Goal: Task Accomplishment & Management: Complete application form

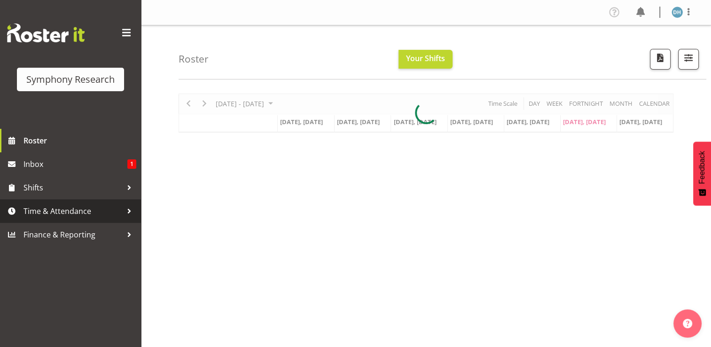
click at [51, 210] on span "Time & Attendance" at bounding box center [72, 211] width 99 height 14
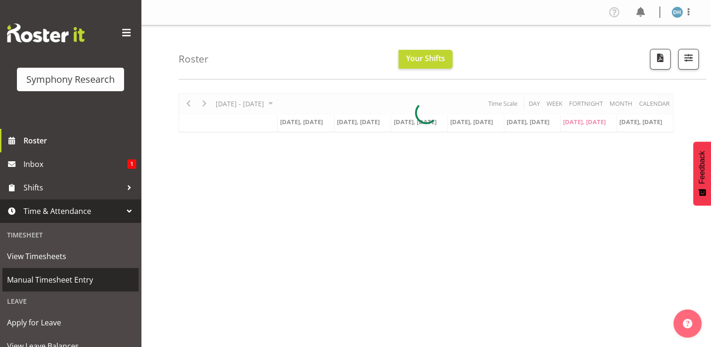
drag, startPoint x: 45, startPoint y: 278, endPoint x: 117, endPoint y: 276, distance: 72.9
click at [45, 278] on span "Manual Timesheet Entry" at bounding box center [70, 280] width 127 height 14
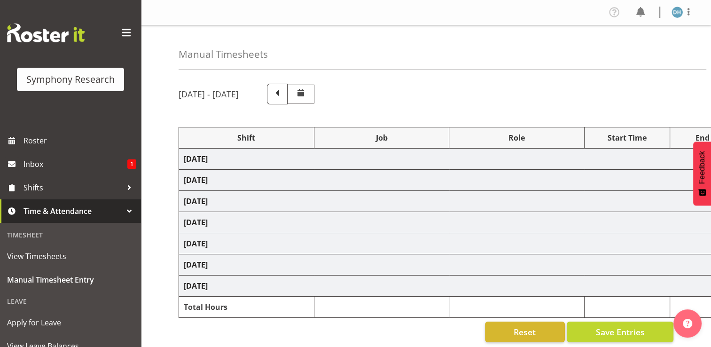
select select "56692"
select select "10499"
select select "47"
select select "56692"
select select "10499"
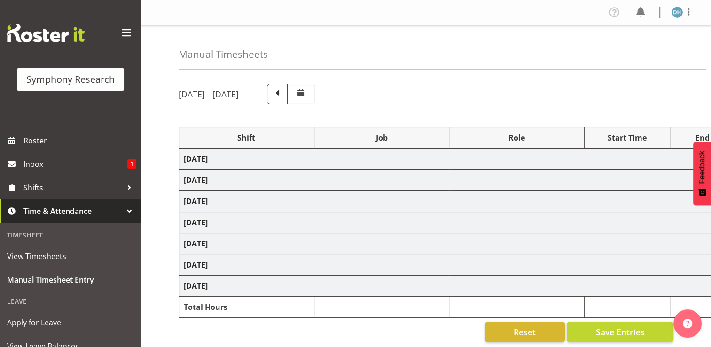
select select "47"
select select "56692"
select select "10499"
select select "47"
select select "56692"
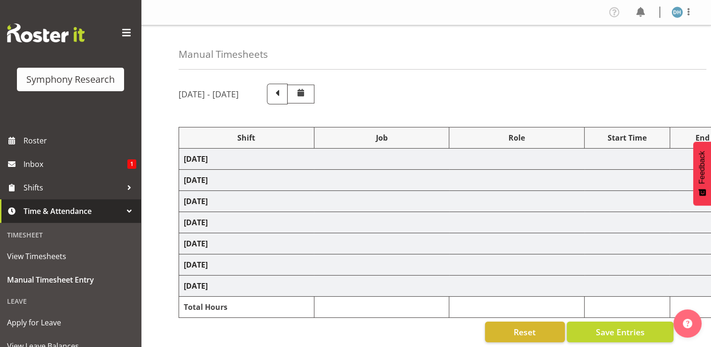
select select "10499"
select select "47"
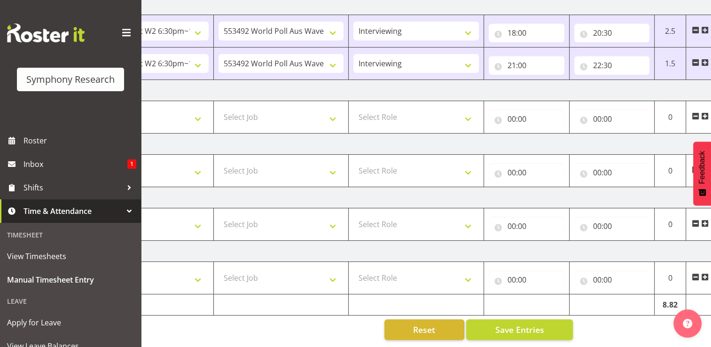
scroll to position [0, 125]
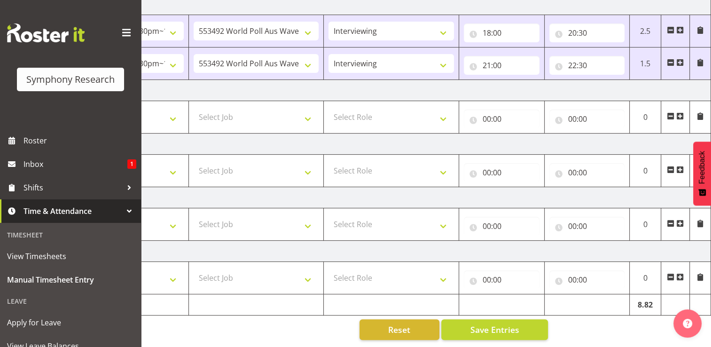
click at [681, 219] on span at bounding box center [680, 223] width 8 height 8
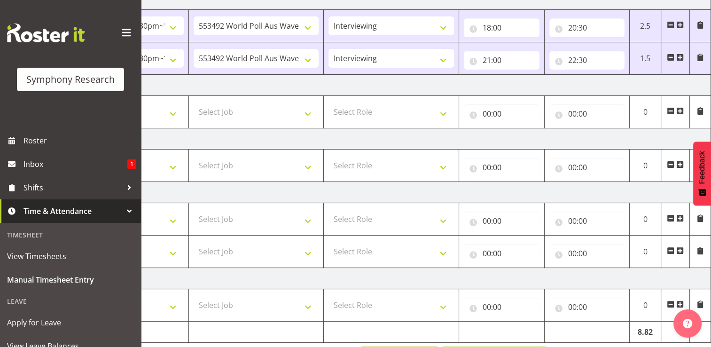
click at [680, 250] on span at bounding box center [680, 251] width 8 height 8
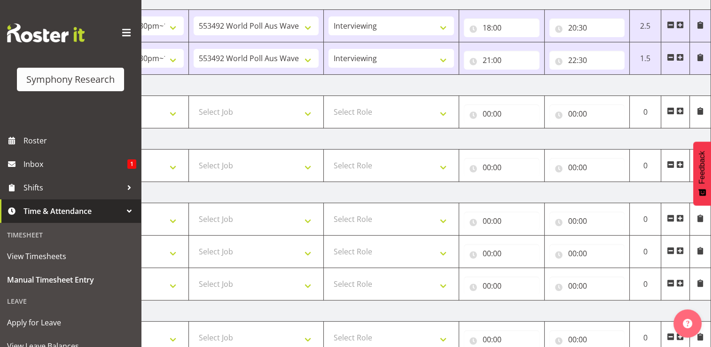
drag, startPoint x: 680, startPoint y: 281, endPoint x: 680, endPoint y: 287, distance: 5.2
click at [680, 282] on span at bounding box center [680, 283] width 8 height 8
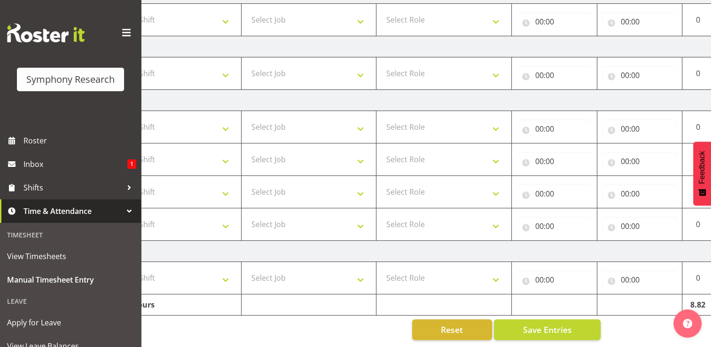
scroll to position [0, 0]
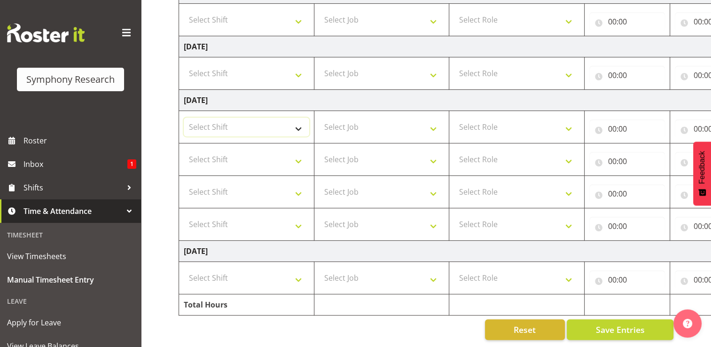
click at [300, 123] on select "Select Shift !!Weekend Residential (Roster IT Shift Label) *Business 9/10am ~ 4…" at bounding box center [246, 126] width 125 height 19
select select "17154"
click at [184, 117] on select "Select Shift !!Weekend Residential (Roster IT Shift Label) *Business 9/10am ~ 4…" at bounding box center [246, 126] width 125 height 19
click at [301, 156] on select "Select Shift !!Weekend Residential (Roster IT Shift Label) *Business 9/10am ~ 4…" at bounding box center [246, 159] width 125 height 19
select select "17154"
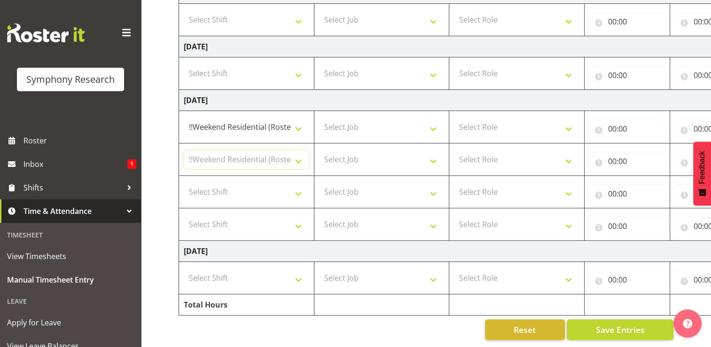
click at [184, 150] on select "Select Shift !!Weekend Residential (Roster IT Shift Label) *Business 9/10am ~ 4…" at bounding box center [246, 159] width 125 height 19
click at [300, 188] on select "Select Shift !!Weekend Residential (Roster IT Shift Label) *Business 9/10am ~ 4…" at bounding box center [246, 191] width 125 height 19
select select "17154"
click at [184, 182] on select "Select Shift !!Weekend Residential (Roster IT Shift Label) *Business 9/10am ~ 4…" at bounding box center [246, 191] width 125 height 19
click at [299, 220] on select "Select Shift !!Weekend Residential (Roster IT Shift Label) *Business 9/10am ~ 4…" at bounding box center [246, 224] width 125 height 19
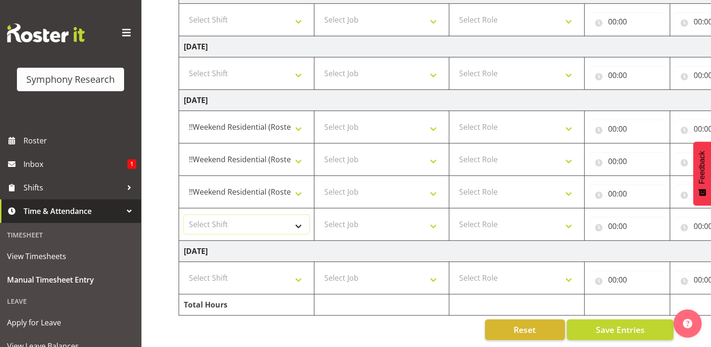
select select "17154"
click at [184, 215] on select "Select Shift !!Weekend Residential (Roster IT Shift Label) *Business 9/10am ~ 4…" at bounding box center [246, 224] width 125 height 19
click at [435, 120] on select "Select Job 550060 IF Admin 553492 World Poll Aus Wave 2 Main 2025 553493 World …" at bounding box center [381, 126] width 125 height 19
select select "10527"
click at [319, 117] on select "Select Job 550060 IF Admin 553492 World Poll Aus Wave 2 Main 2025 553493 World …" at bounding box center [381, 126] width 125 height 19
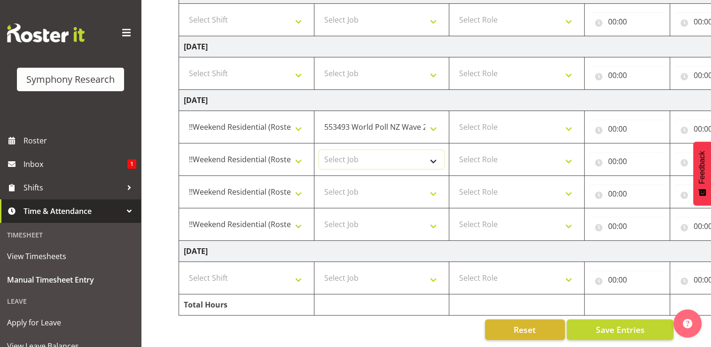
click at [436, 151] on select "Select Job 550060 IF Admin 553492 World Poll Aus Wave 2 Main 2025 553493 World …" at bounding box center [381, 159] width 125 height 19
select select "10527"
click at [319, 150] on select "Select Job 550060 IF Admin 553492 World Poll Aus Wave 2 Main 2025 553493 World …" at bounding box center [381, 159] width 125 height 19
click at [433, 187] on select "Select Job 550060 IF Admin 553492 World Poll Aus Wave 2 Main 2025 553493 World …" at bounding box center [381, 191] width 125 height 19
select select "10499"
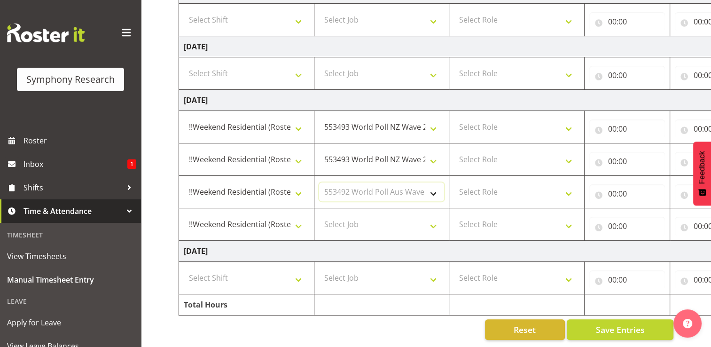
click at [319, 182] on select "Select Job 550060 IF Admin 553492 World Poll Aus Wave 2 Main 2025 553493 World …" at bounding box center [381, 191] width 125 height 19
click at [436, 219] on select "Select Job 550060 IF Admin 553492 World Poll Aus Wave 2 Main 2025 553493 World …" at bounding box center [381, 224] width 125 height 19
select select "10499"
click at [319, 215] on select "Select Job 550060 IF Admin 553492 World Poll Aus Wave 2 Main 2025 553493 World …" at bounding box center [381, 224] width 125 height 19
click at [567, 121] on select "Select Role Briefing Interviewing" at bounding box center [516, 126] width 125 height 19
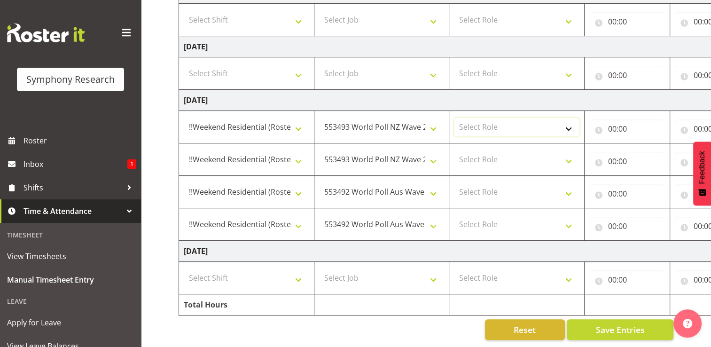
select select "297"
click at [454, 117] on select "Select Role Briefing Interviewing" at bounding box center [516, 126] width 125 height 19
click at [571, 152] on select "Select Role Briefing Interviewing" at bounding box center [516, 159] width 125 height 19
select select "47"
click at [454, 150] on select "Select Role Briefing Interviewing" at bounding box center [516, 159] width 125 height 19
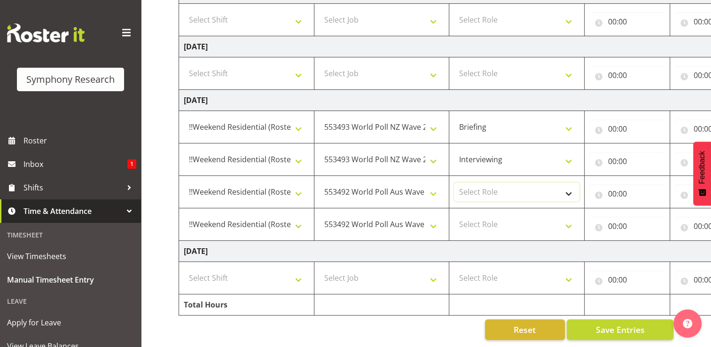
click at [573, 187] on select "Select Role Briefing Interviewing" at bounding box center [516, 191] width 125 height 19
select select "47"
click at [454, 182] on select "Select Role Briefing Interviewing" at bounding box center [516, 191] width 125 height 19
click at [571, 221] on select "Select Role Briefing Interviewing" at bounding box center [516, 224] width 125 height 19
select select "47"
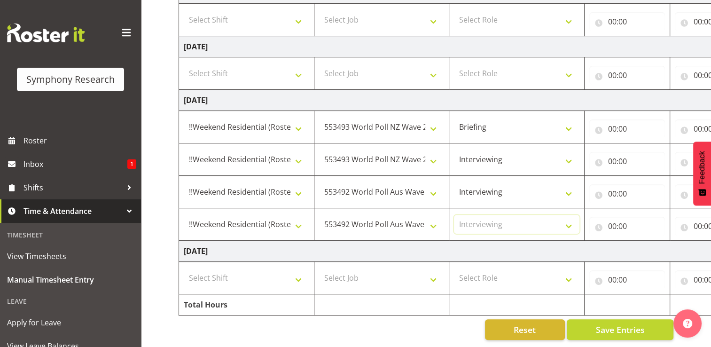
click at [454, 215] on select "Select Role Briefing Interviewing" at bounding box center [516, 224] width 125 height 19
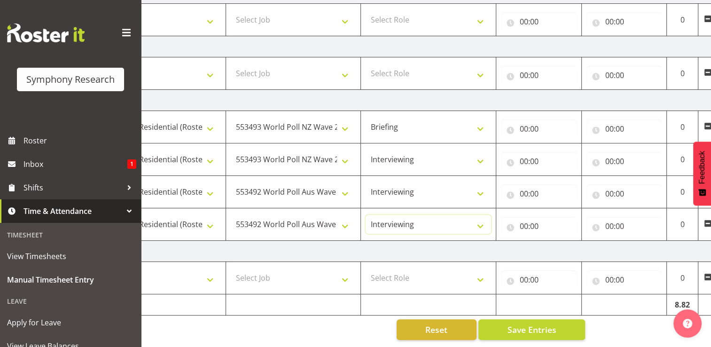
scroll to position [0, 125]
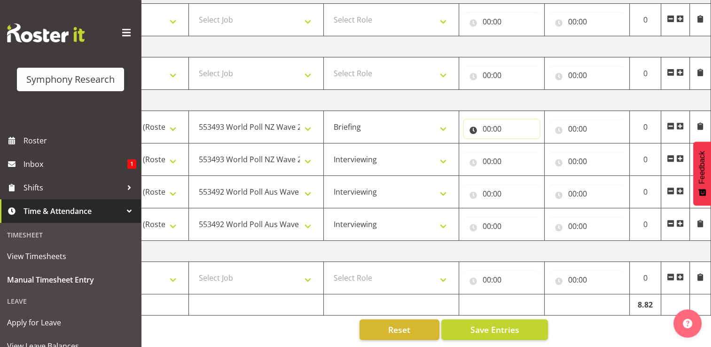
click at [494, 121] on input "00:00" at bounding box center [502, 128] width 76 height 19
click at [526, 147] on select "00 01 02 03 04 05 06 07 08 09 10 11 12 13 14 15 16 17 18 19 20 21 22 23" at bounding box center [527, 153] width 21 height 19
select select "12"
click at [517, 144] on select "00 01 02 03 04 05 06 07 08 09 10 11 12 13 14 15 16 17 18 19 20 21 22 23" at bounding box center [527, 153] width 21 height 19
type input "12:00"
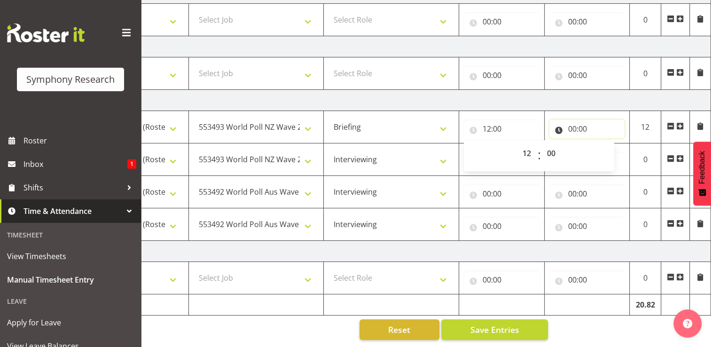
click at [577, 123] on input "00:00" at bounding box center [587, 128] width 76 height 19
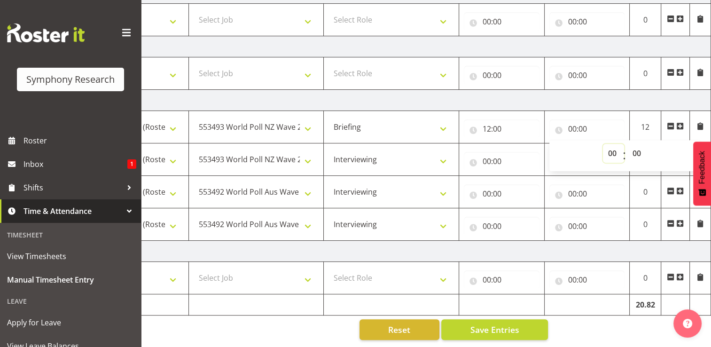
click at [612, 146] on select "00 01 02 03 04 05 06 07 08 09 10 11 12 13 14 15 16 17 18 19 20 21 22 23" at bounding box center [613, 153] width 21 height 19
select select "12"
click at [603, 144] on select "00 01 02 03 04 05 06 07 08 09 10 11 12 13 14 15 16 17 18 19 20 21 22 23" at bounding box center [613, 153] width 21 height 19
type input "12:00"
click at [640, 148] on select "00 01 02 03 04 05 06 07 08 09 10 11 12 13 14 15 16 17 18 19 20 21 22 23 24 25 2…" at bounding box center [637, 153] width 21 height 19
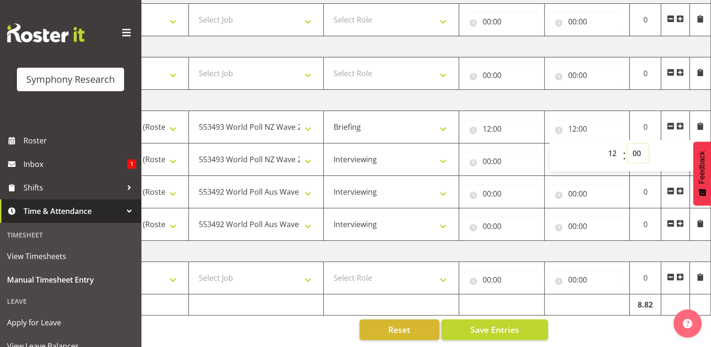
select select "3"
click at [627, 144] on select "00 01 02 03 04 05 06 07 08 09 10 11 12 13 14 15 16 17 18 19 20 21 22 23 24 25 2…" at bounding box center [637, 153] width 21 height 19
type input "12:03"
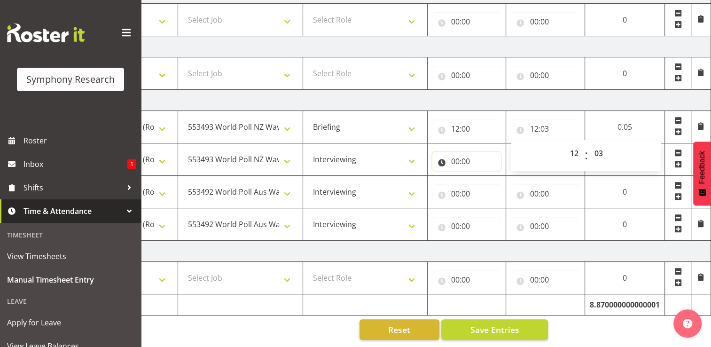
click at [463, 156] on input "00:00" at bounding box center [466, 161] width 69 height 19
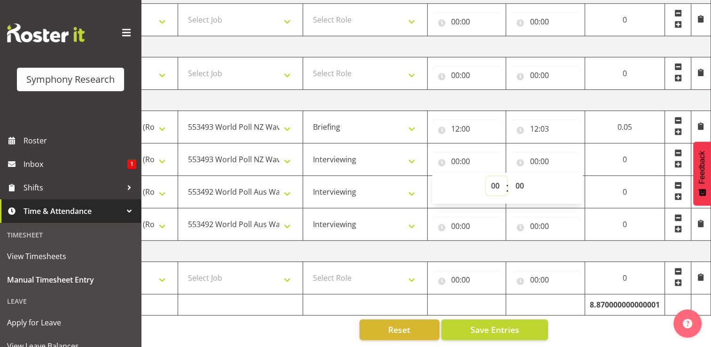
click at [495, 179] on select "00 01 02 03 04 05 06 07 08 09 10 11 12 13 14 15 16 17 18 19 20 21 22 23" at bounding box center [496, 185] width 21 height 19
select select "12"
click at [507, 176] on select "00 01 02 03 04 05 06 07 08 09 10 11 12 13 14 15 16 17 18 19 20 21 22 23" at bounding box center [496, 185] width 21 height 19
type input "12:00"
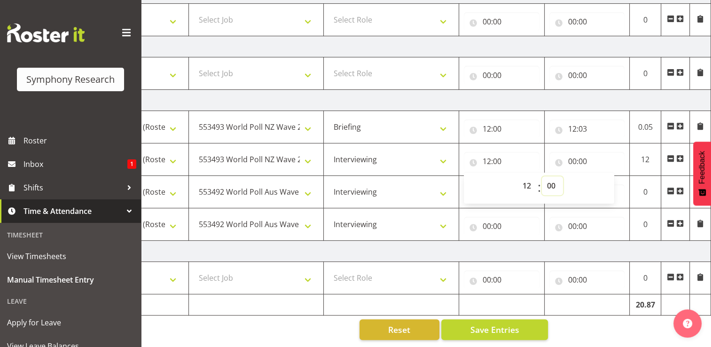
click at [551, 178] on select "00 01 02 03 04 05 06 07 08 09 10 11 12 13 14 15 16 17 18 19 20 21 22 23 24 25 2…" at bounding box center [552, 185] width 21 height 19
select select "3"
click at [542, 176] on select "00 01 02 03 04 05 06 07 08 09 10 11 12 13 14 15 16 17 18 19 20 21 22 23 24 25 2…" at bounding box center [552, 185] width 21 height 19
type input "12:03"
click at [582, 156] on input "00:00" at bounding box center [587, 161] width 76 height 19
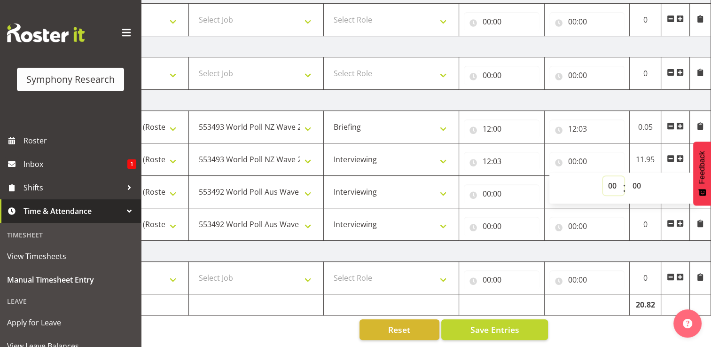
click at [614, 180] on select "00 01 02 03 04 05 06 07 08 09 10 11 12 13 14 15 16 17 18 19 20 21 22 23" at bounding box center [613, 185] width 21 height 19
select select "13"
click at [603, 176] on select "00 01 02 03 04 05 06 07 08 09 10 11 12 13 14 15 16 17 18 19 20 21 22 23" at bounding box center [613, 185] width 21 height 19
type input "13:00"
click at [639, 179] on select "00 01 02 03 04 05 06 07 08 09 10 11 12 13 14 15 16 17 18 19 20 21 22 23 24 25 2…" at bounding box center [637, 185] width 21 height 19
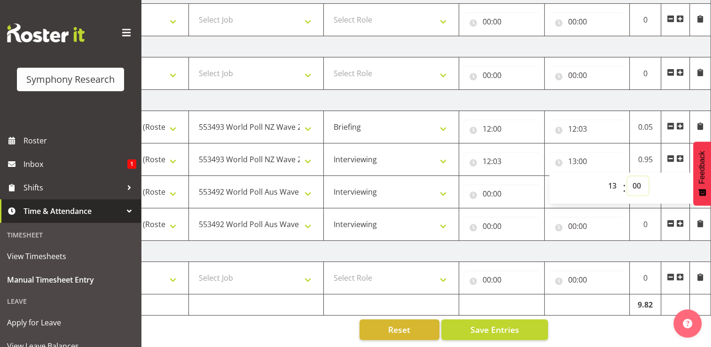
select select "30"
click at [627, 176] on select "00 01 02 03 04 05 06 07 08 09 10 11 12 13 14 15 16 17 18 19 20 21 22 23 24 25 2…" at bounding box center [637, 185] width 21 height 19
type input "13:30"
click at [494, 188] on input "00:00" at bounding box center [502, 193] width 76 height 19
click at [524, 211] on select "00 01 02 03 04 05 06 07 08 09 10 11 12 13 14 15 16 17 18 19 20 21 22 23" at bounding box center [527, 218] width 21 height 19
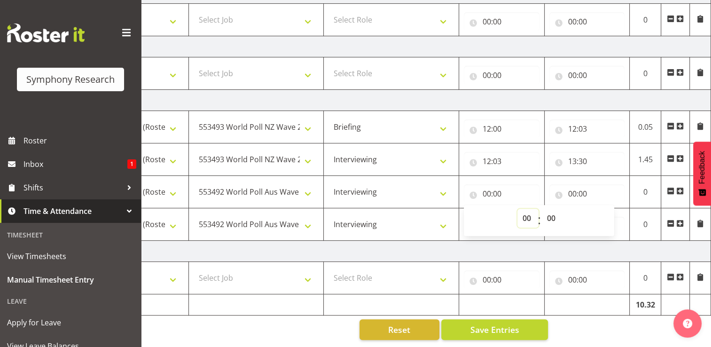
select select "13"
click at [517, 209] on select "00 01 02 03 04 05 06 07 08 09 10 11 12 13 14 15 16 17 18 19 20 21 22 23" at bounding box center [527, 218] width 21 height 19
type input "13:00"
click at [553, 213] on select "00 01 02 03 04 05 06 07 08 09 10 11 12 13 14 15 16 17 18 19 20 21 22 23 24 25 2…" at bounding box center [552, 218] width 21 height 19
select select "45"
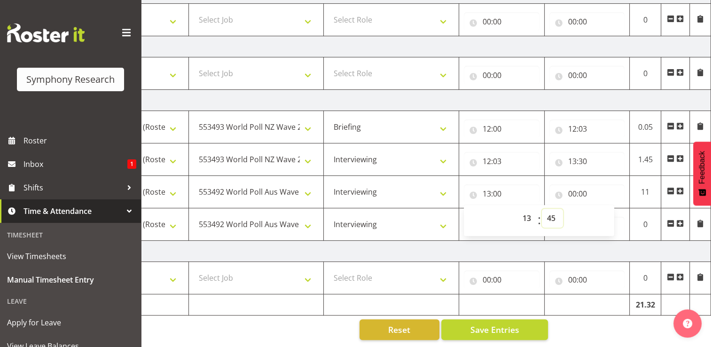
click at [542, 209] on select "00 01 02 03 04 05 06 07 08 09 10 11 12 13 14 15 16 17 18 19 20 21 22 23 24 25 2…" at bounding box center [552, 218] width 21 height 19
type input "13:45"
click at [581, 186] on input "00:00" at bounding box center [587, 193] width 76 height 19
click at [613, 213] on select "00 01 02 03 04 05 06 07 08 09 10 11 12 13 14 15 16 17 18 19 20 21 22 23" at bounding box center [613, 218] width 21 height 19
select select "16"
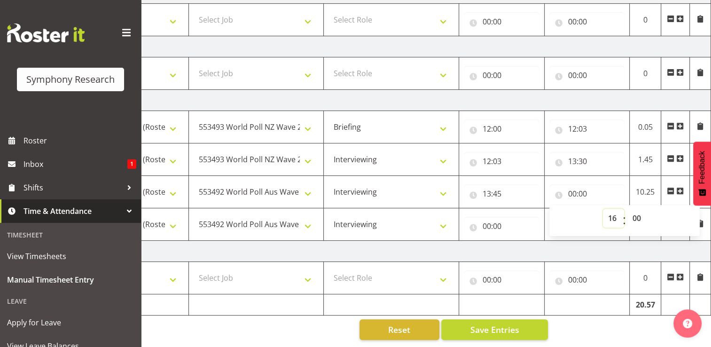
click at [603, 209] on select "00 01 02 03 04 05 06 07 08 09 10 11 12 13 14 15 16 17 18 19 20 21 22 23" at bounding box center [613, 218] width 21 height 19
type input "16:00"
click at [498, 221] on input "00:00" at bounding box center [502, 226] width 76 height 19
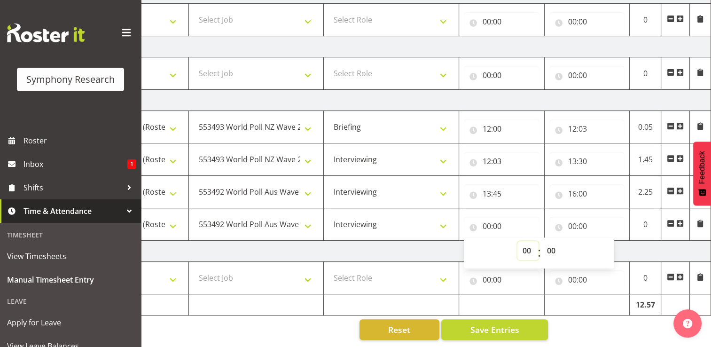
click at [526, 245] on select "00 01 02 03 04 05 06 07 08 09 10 11 12 13 14 15 16 17 18 19 20 21 22 23" at bounding box center [527, 250] width 21 height 19
select select "16"
click at [517, 241] on select "00 01 02 03 04 05 06 07 08 09 10 11 12 13 14 15 16 17 18 19 20 21 22 23" at bounding box center [527, 250] width 21 height 19
type input "16:00"
click at [551, 242] on select "00 01 02 03 04 05 06 07 08 09 10 11 12 13 14 15 16 17 18 19 20 21 22 23 24 25 2…" at bounding box center [552, 250] width 21 height 19
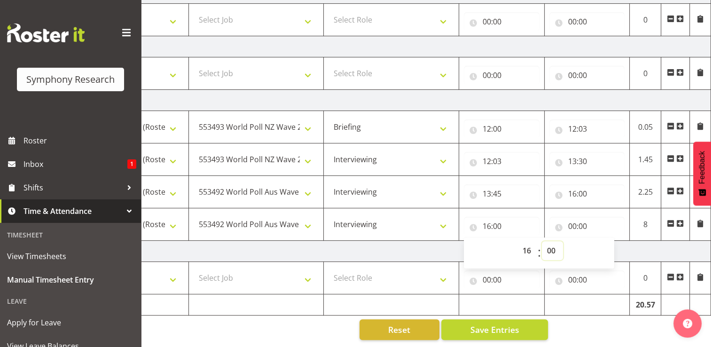
select select "15"
click at [542, 241] on select "00 01 02 03 04 05 06 07 08 09 10 11 12 13 14 15 16 17 18 19 20 21 22 23 24 25 2…" at bounding box center [552, 250] width 21 height 19
type input "16:15"
click at [583, 221] on input "00:00" at bounding box center [587, 226] width 76 height 19
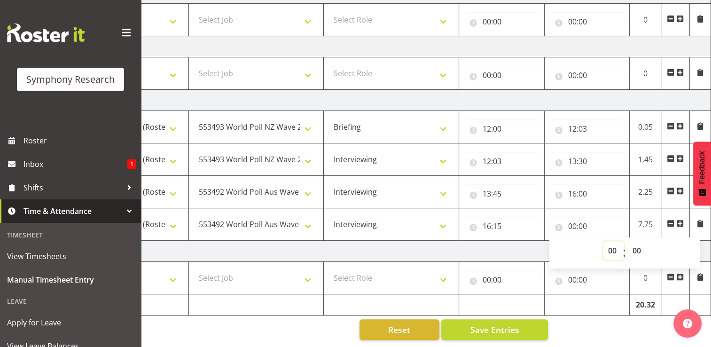
click at [614, 245] on select "00 01 02 03 04 05 06 07 08 09 10 11 12 13 14 15 16 17 18 19 20 21 22 23" at bounding box center [613, 250] width 21 height 19
select select "18"
click at [603, 241] on select "00 01 02 03 04 05 06 07 08 09 10 11 12 13 14 15 16 17 18 19 20 21 22 23" at bounding box center [613, 250] width 21 height 19
type input "18:00"
click at [613, 245] on select "00 01 02 03 04 05 06 07 08 09 10 11 12 13 14 15 16 17 18 19 20 21 22 23" at bounding box center [613, 250] width 21 height 19
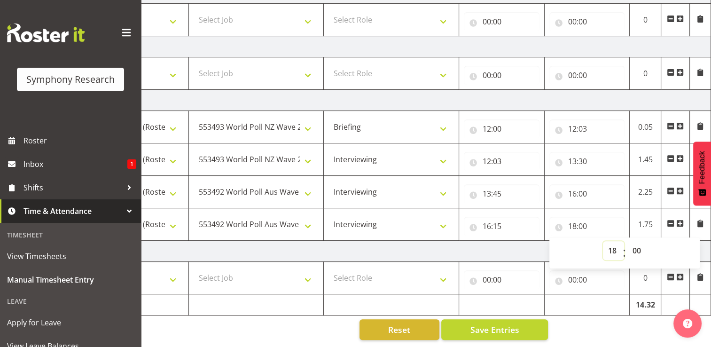
select select "19"
click at [603, 241] on select "00 01 02 03 04 05 06 07 08 09 10 11 12 13 14 15 16 17 18 19 20 21 22 23" at bounding box center [613, 250] width 21 height 19
type input "19:00"
click at [501, 323] on span "Save Entries" at bounding box center [494, 329] width 49 height 12
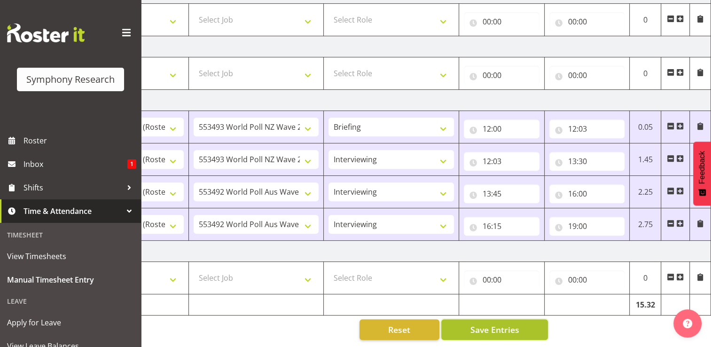
drag, startPoint x: 501, startPoint y: 323, endPoint x: 512, endPoint y: 319, distance: 11.8
click at [502, 323] on span "Save Entries" at bounding box center [494, 329] width 49 height 12
